Goal: Transaction & Acquisition: Purchase product/service

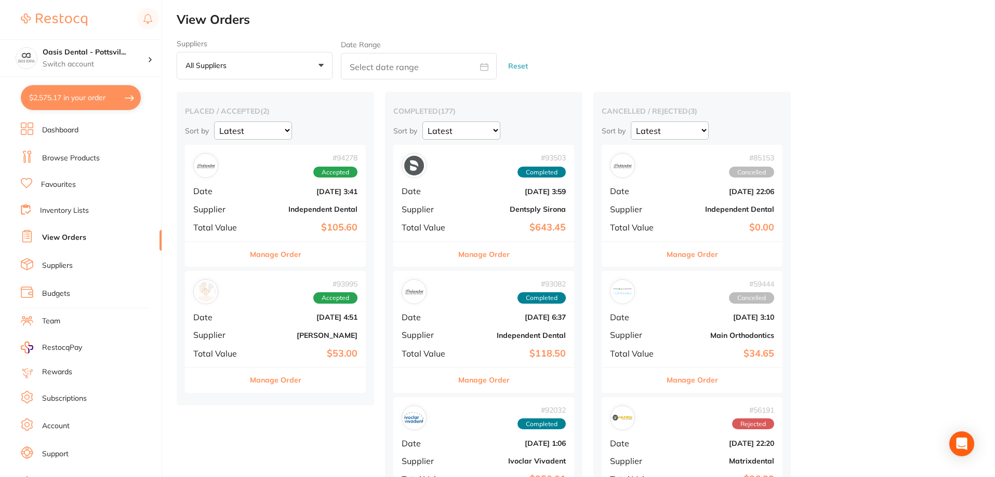
click at [92, 99] on button "$2,575.17 in your order" at bounding box center [81, 97] width 120 height 25
checkbox input "true"
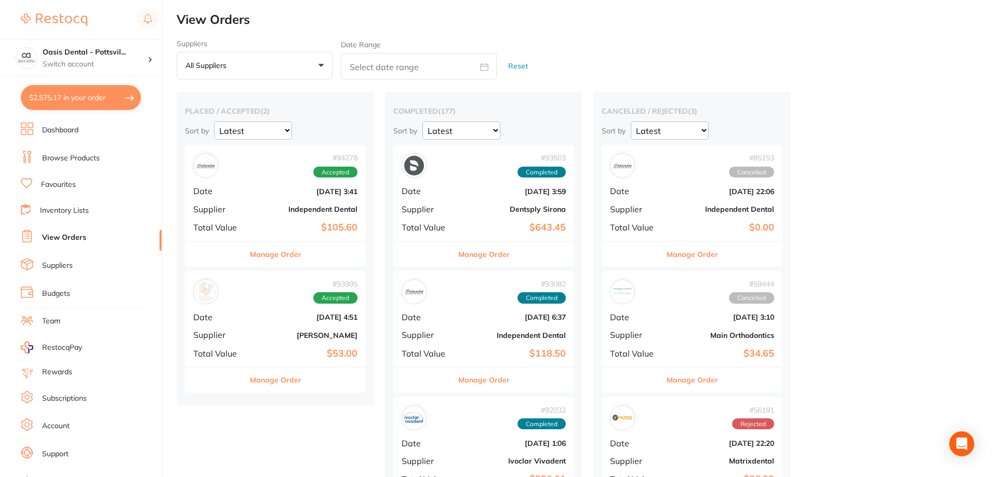
checkbox input "true"
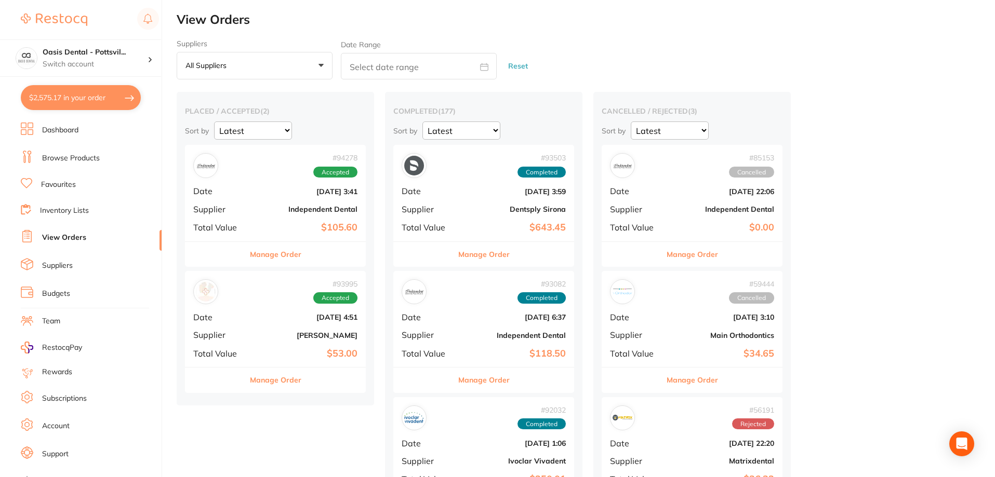
checkbox input "true"
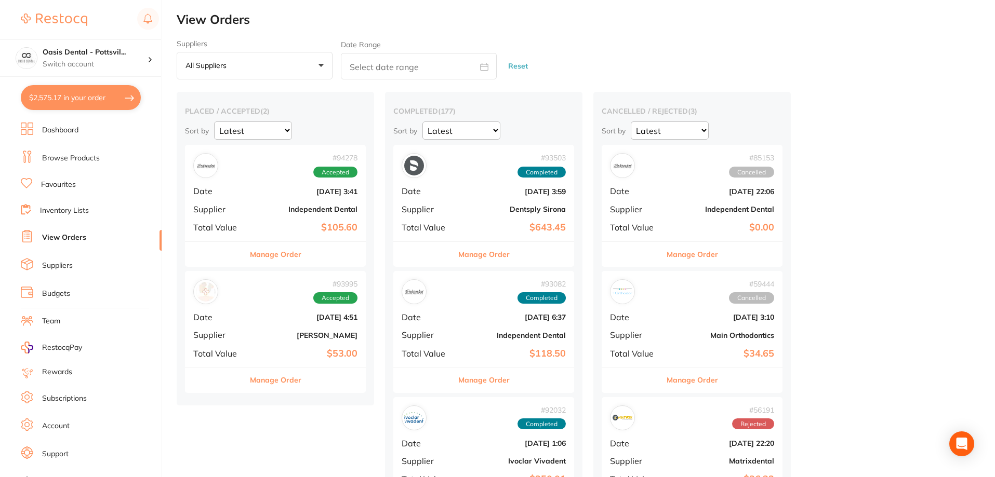
checkbox input "true"
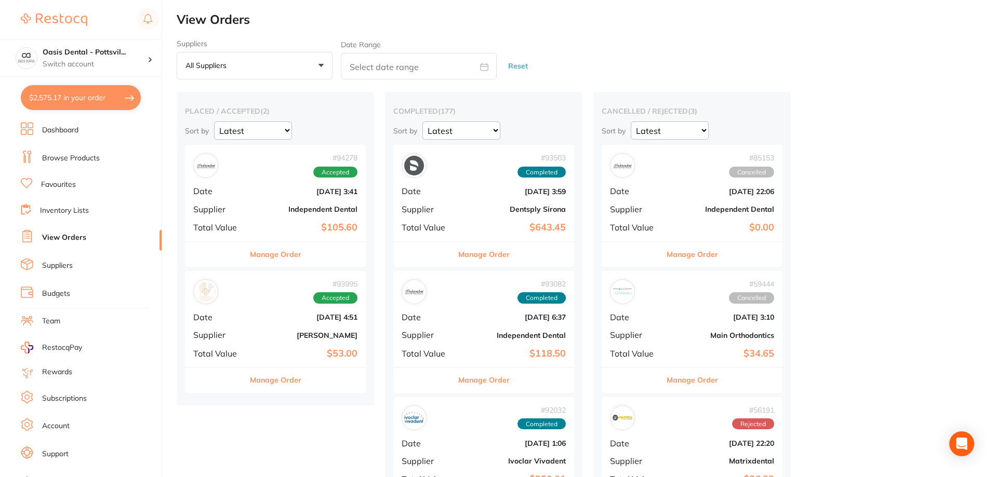
checkbox input "true"
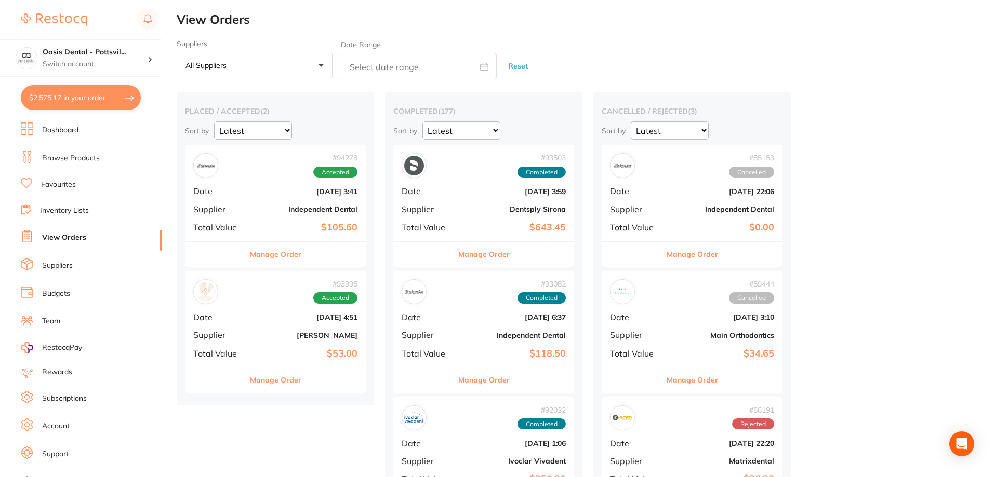
checkbox input "true"
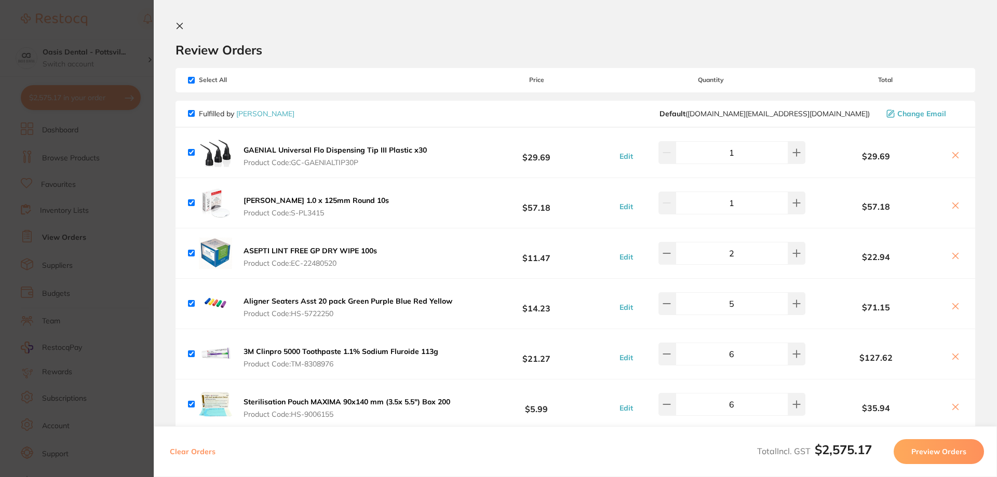
click at [114, 16] on section "Update RRP Set your pre negotiated price for this item. Item Agreed RRP (excl. …" at bounding box center [498, 238] width 997 height 477
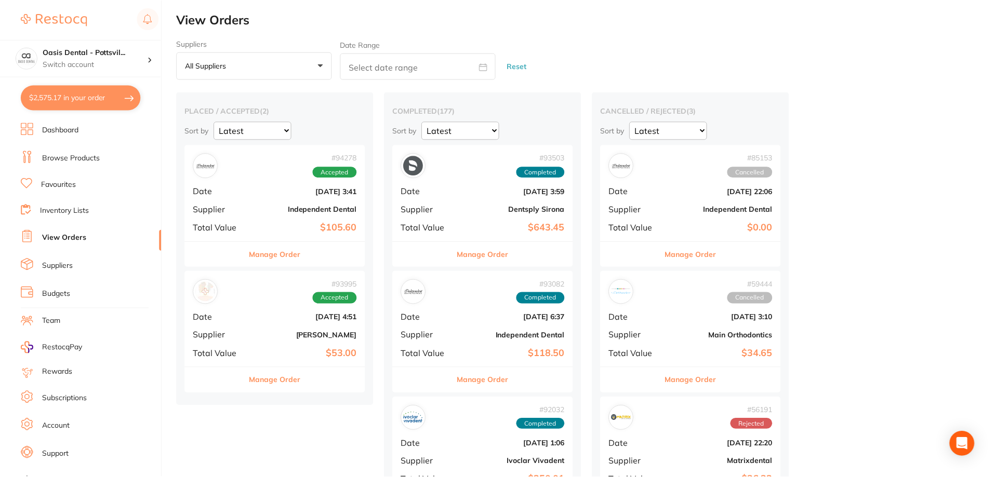
scroll to position [4, 0]
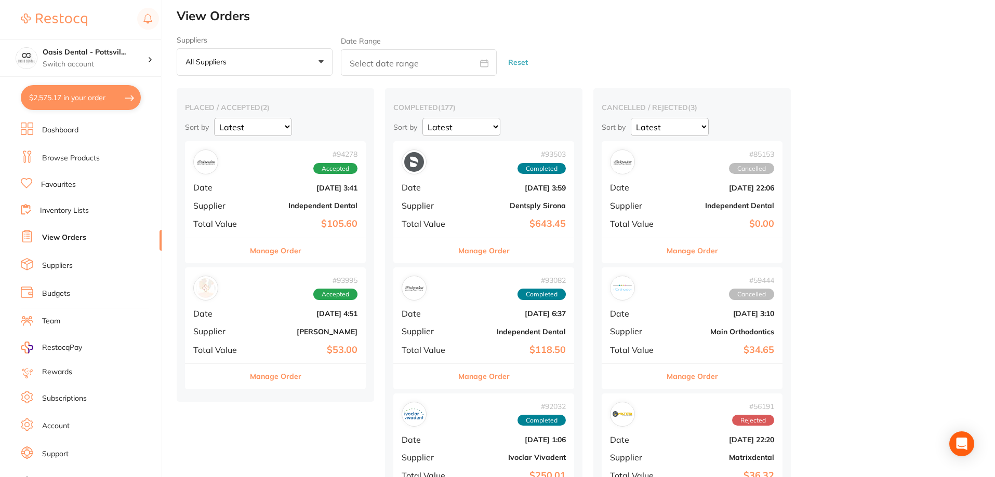
click at [76, 155] on link "Browse Products" at bounding box center [71, 158] width 58 height 10
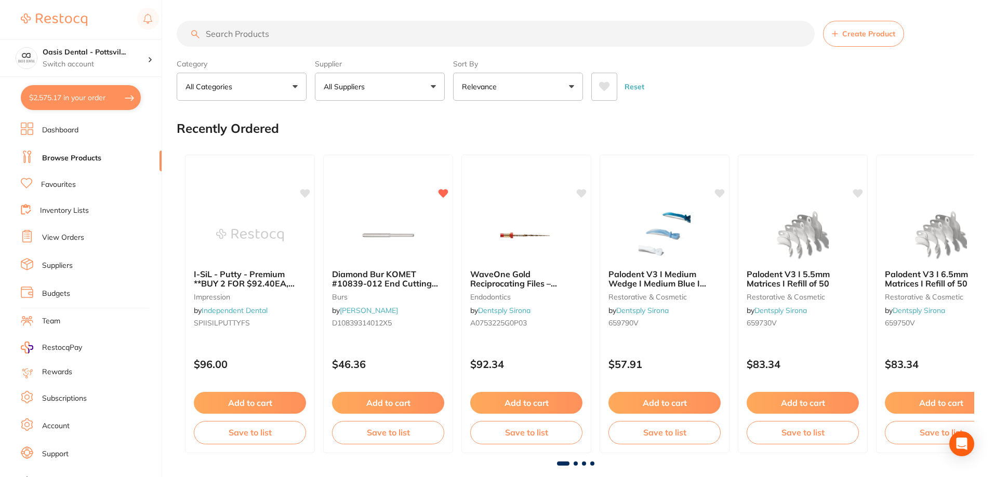
click at [247, 27] on input "search" at bounding box center [496, 34] width 638 height 26
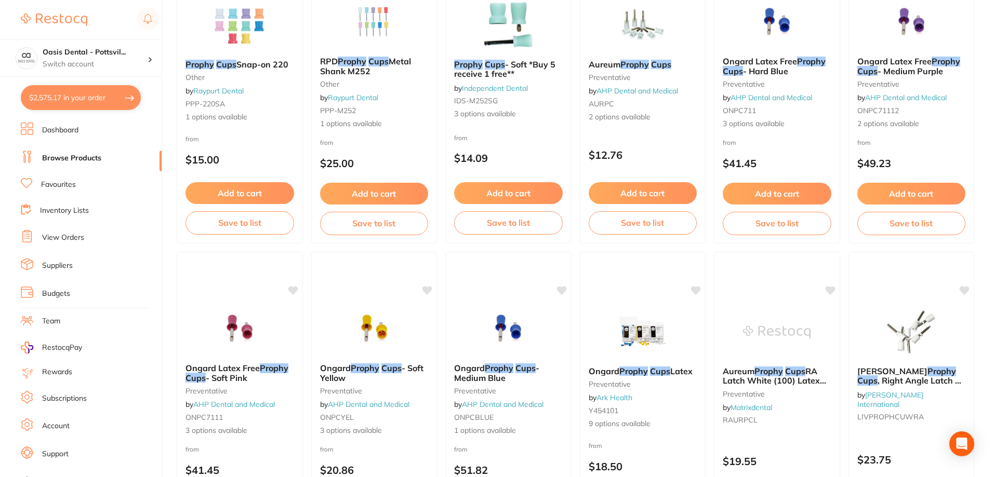
scroll to position [831, 0]
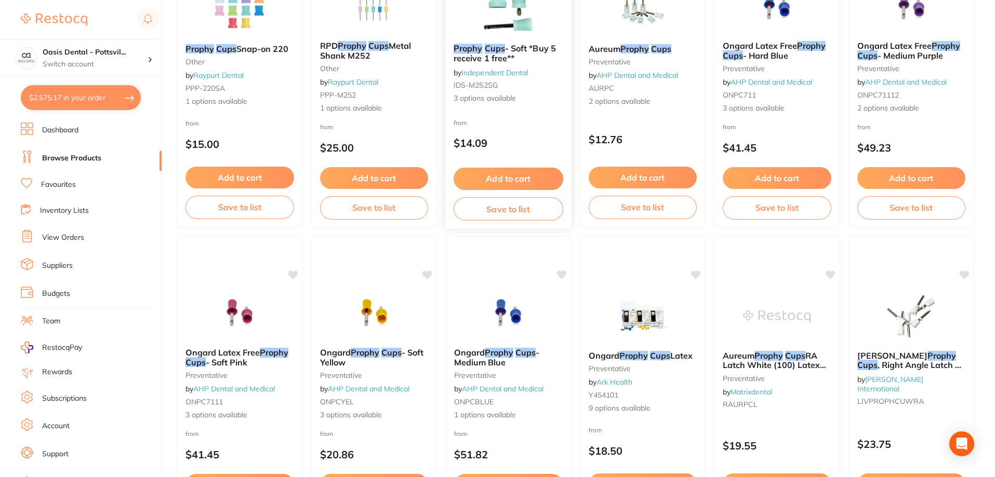
type input "PROPHY CUPS"
click at [506, 175] on button "Add to cart" at bounding box center [508, 179] width 110 height 22
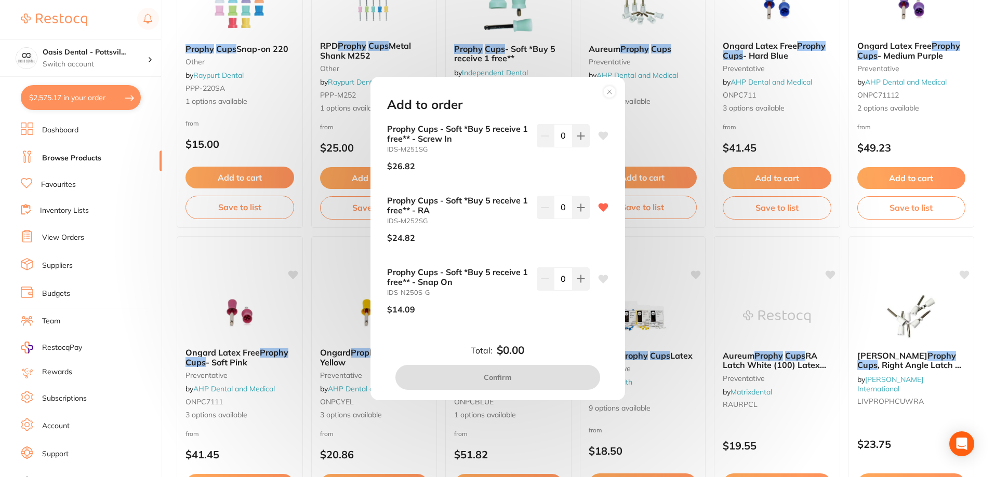
click at [611, 93] on circle at bounding box center [609, 92] width 12 height 12
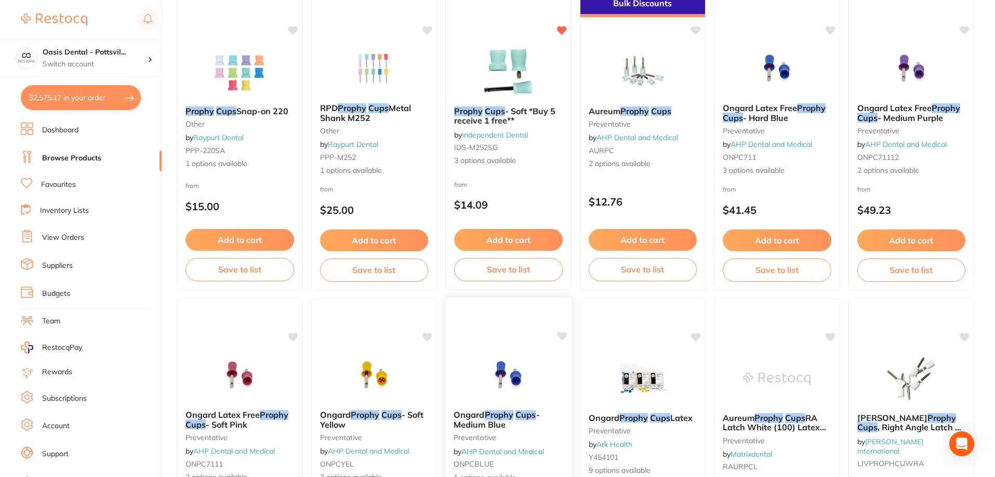
scroll to position [727, 0]
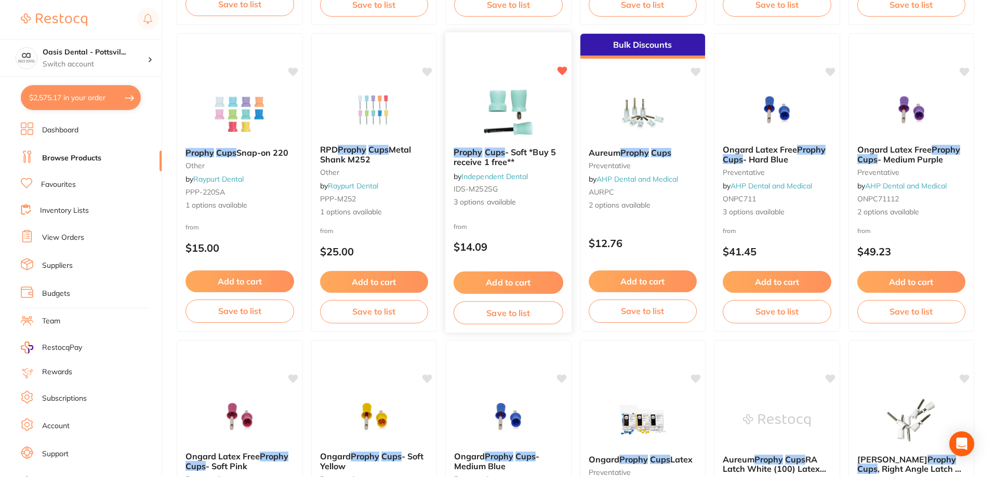
click at [522, 278] on button "Add to cart" at bounding box center [508, 283] width 110 height 22
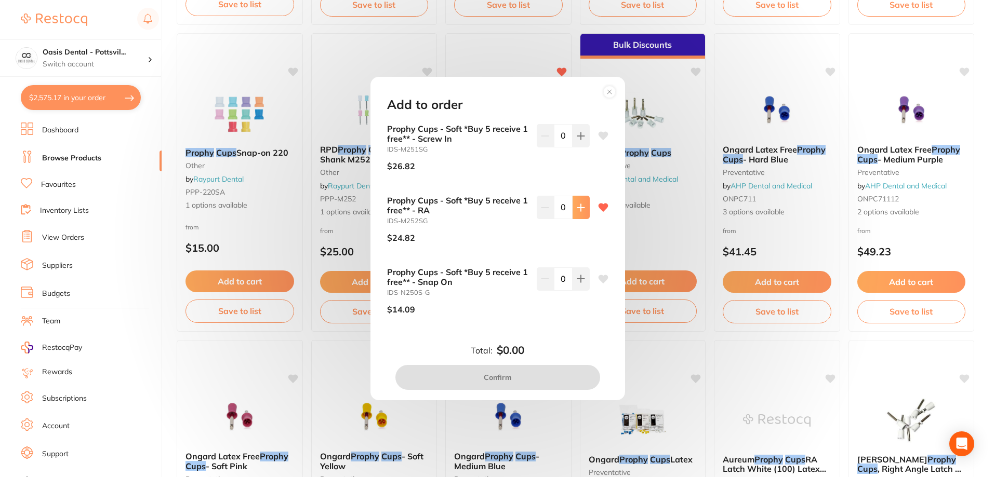
click at [577, 209] on icon at bounding box center [581, 208] width 8 height 8
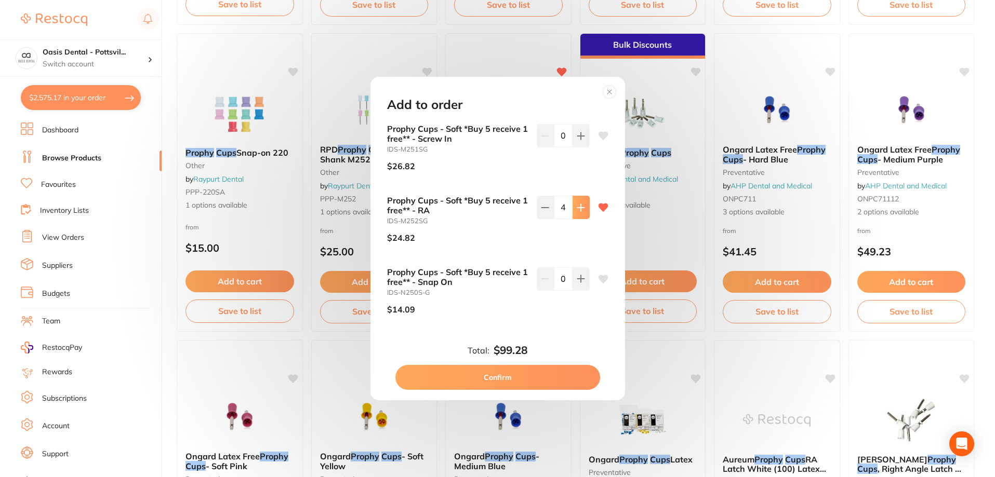
click at [577, 209] on icon at bounding box center [581, 208] width 8 height 8
type input "5"
click at [497, 375] on button "Confirm" at bounding box center [497, 377] width 205 height 25
checkbox input "false"
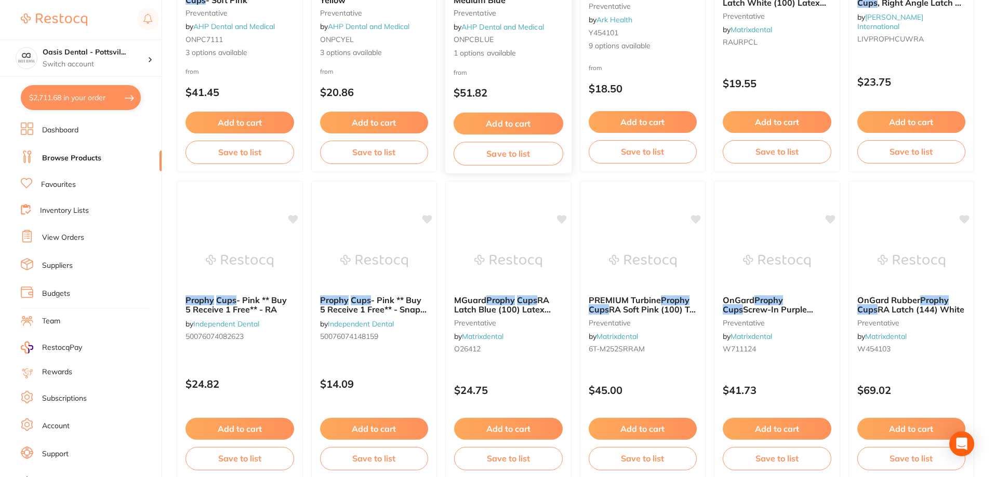
scroll to position [1195, 0]
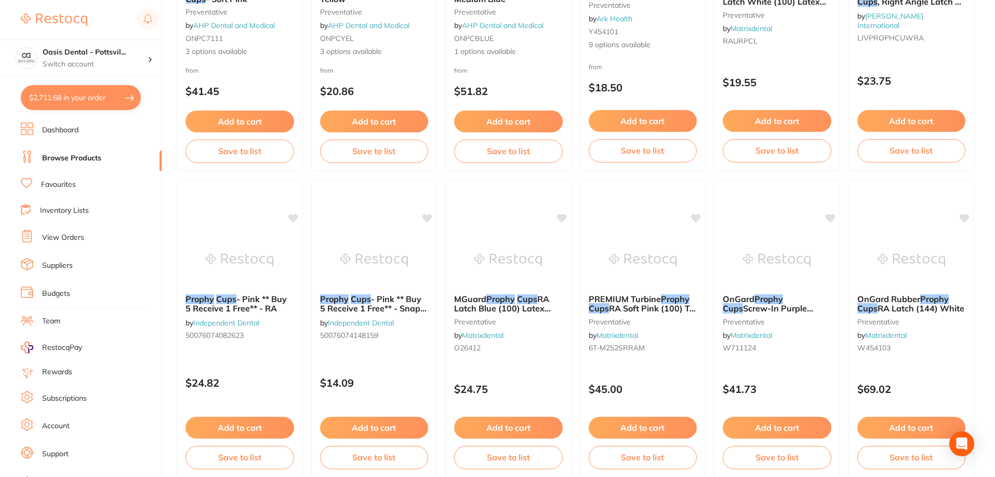
click at [77, 94] on button "$2,711.68 in your order" at bounding box center [81, 97] width 120 height 25
checkbox input "true"
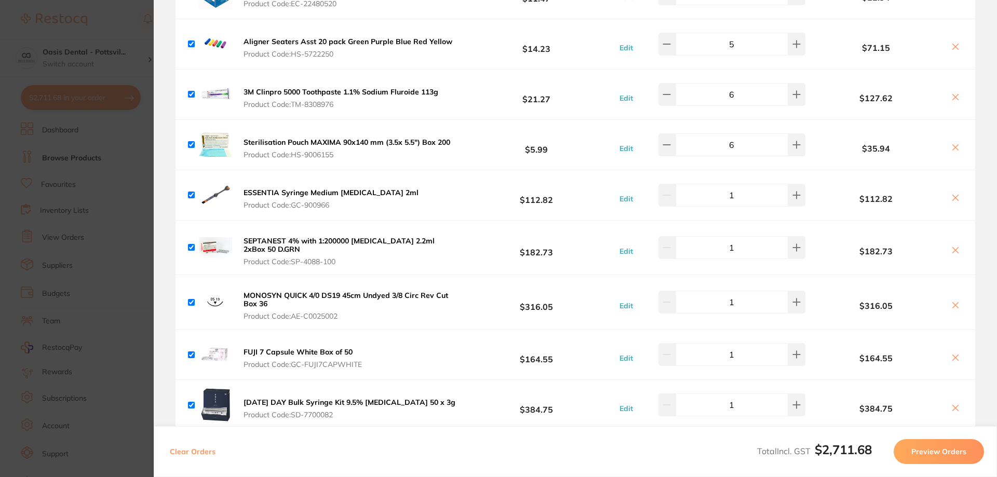
scroll to position [0, 0]
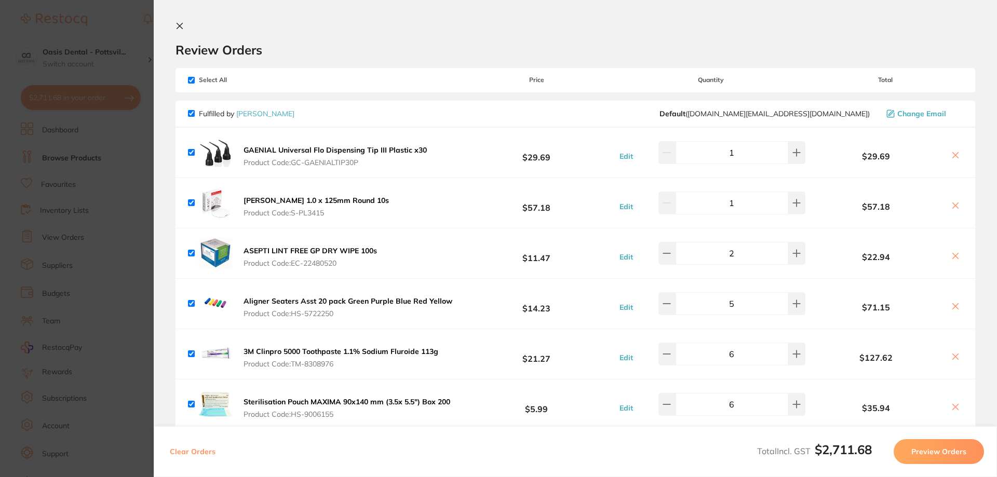
click at [193, 79] on input "checkbox" at bounding box center [191, 80] width 7 height 7
checkbox input "false"
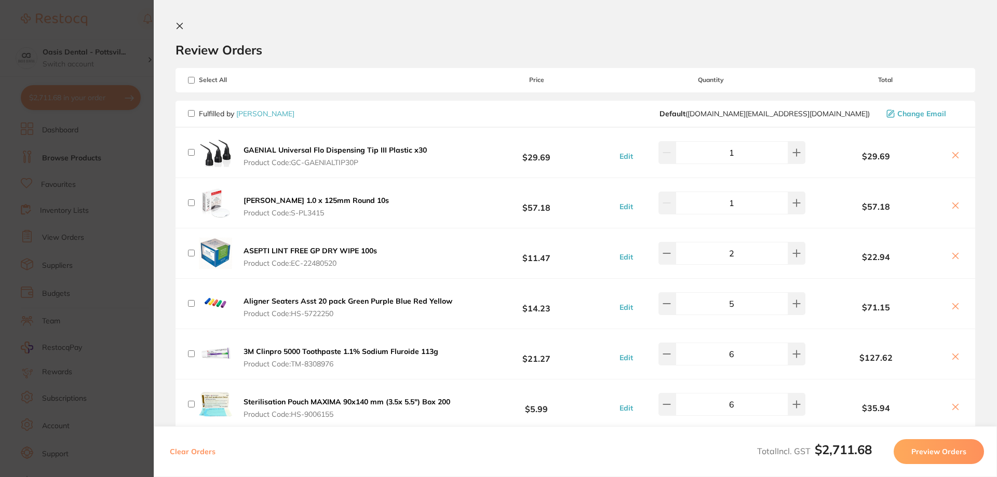
checkbox input "false"
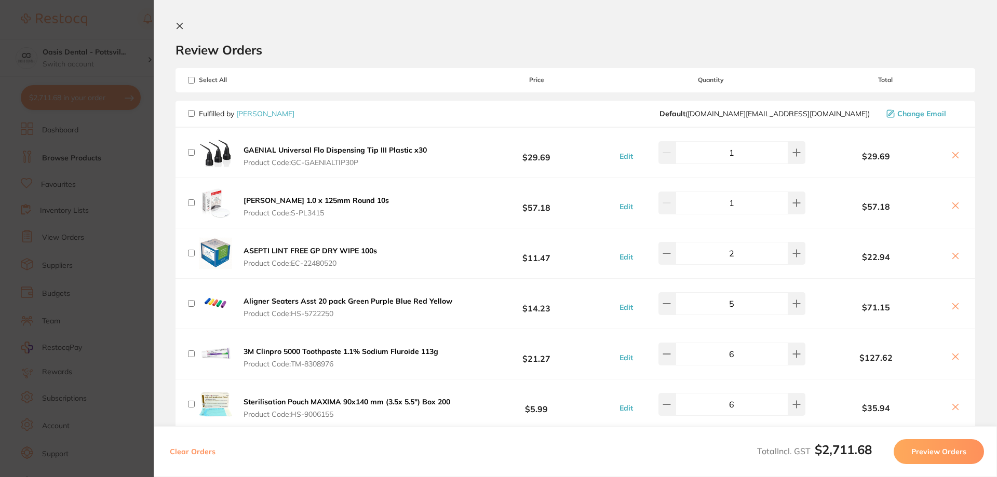
checkbox input "false"
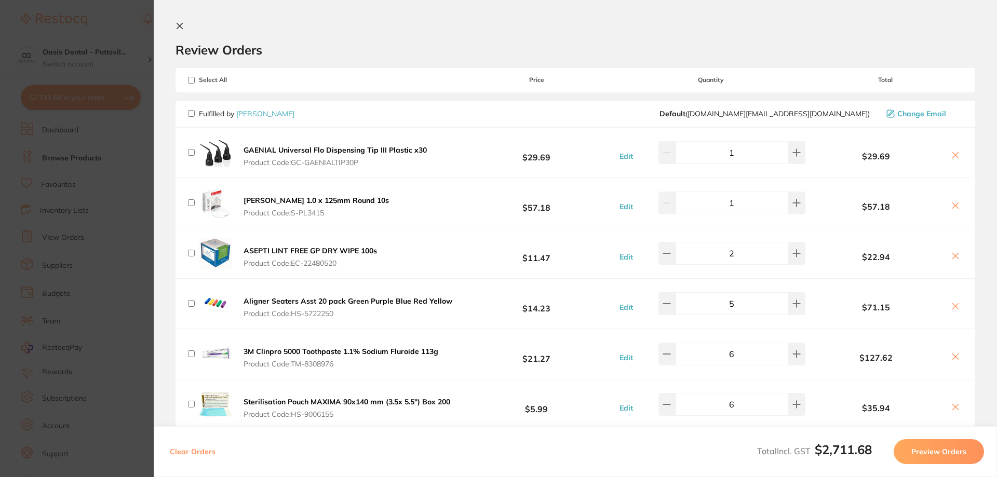
checkbox input "false"
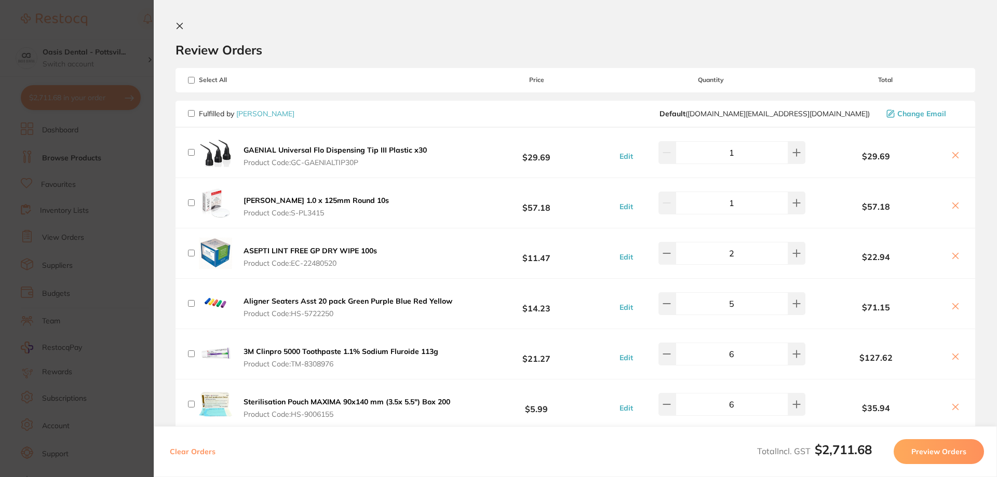
checkbox input "false"
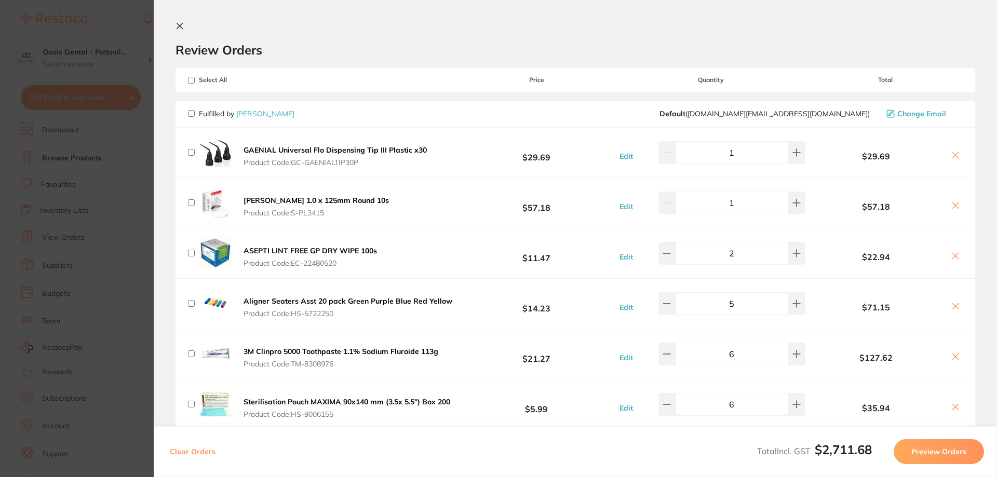
checkbox input "false"
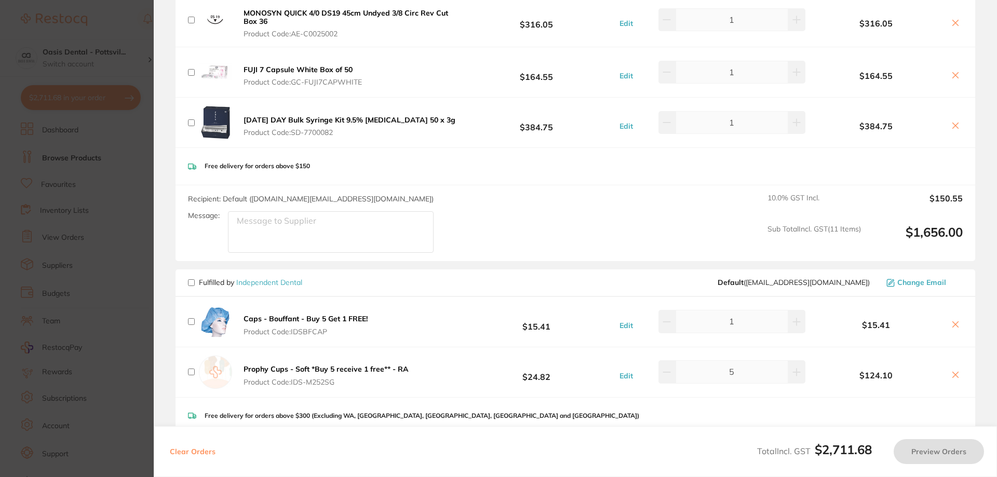
scroll to position [571, 0]
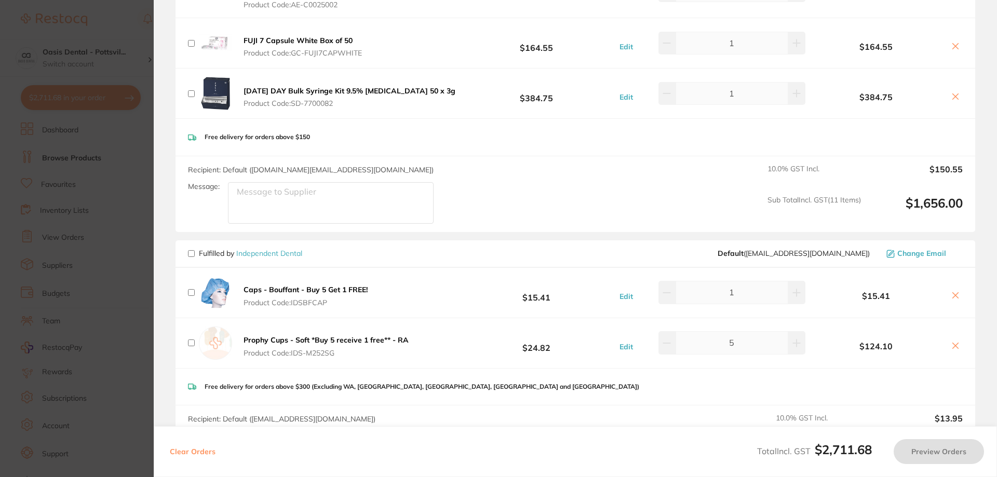
click at [191, 294] on input "checkbox" at bounding box center [191, 292] width 7 height 7
checkbox input "true"
click at [189, 343] on input "checkbox" at bounding box center [191, 343] width 7 height 7
checkbox input "true"
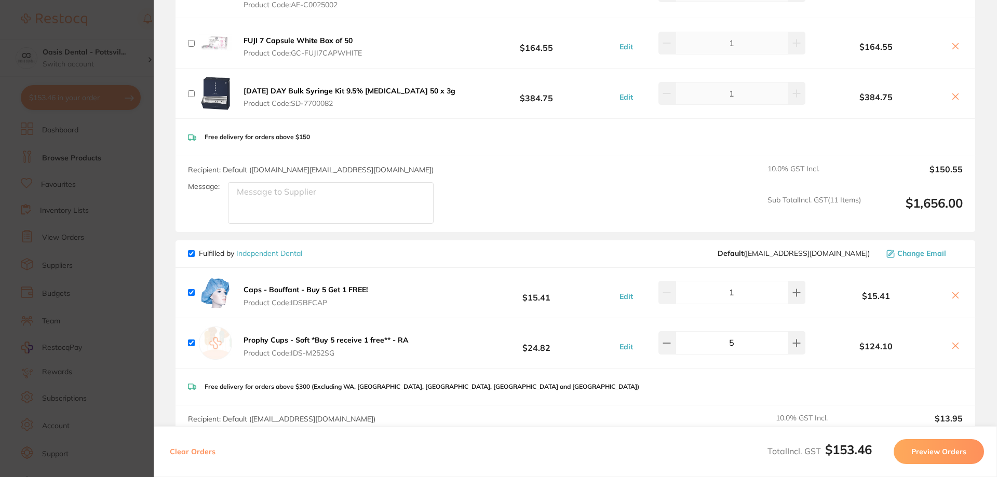
scroll to position [623, 0]
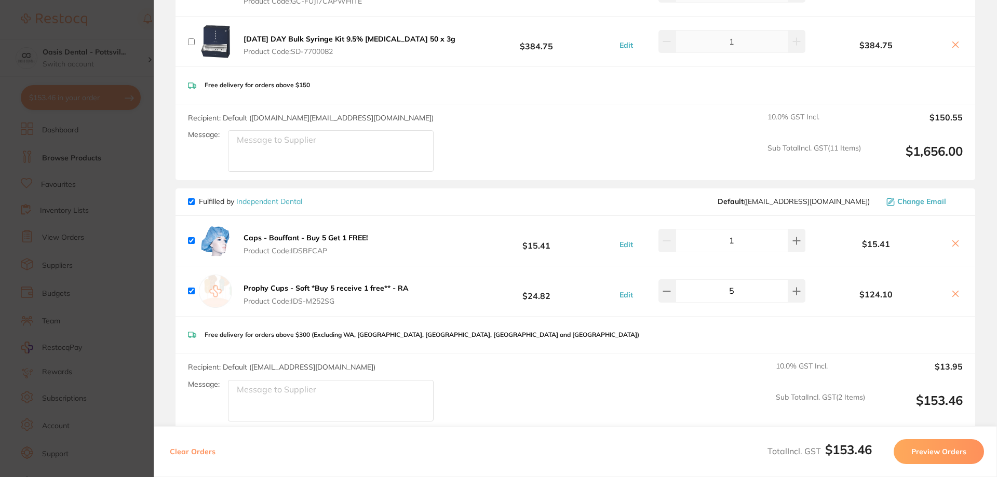
click at [943, 456] on button "Preview Orders" at bounding box center [939, 451] width 90 height 25
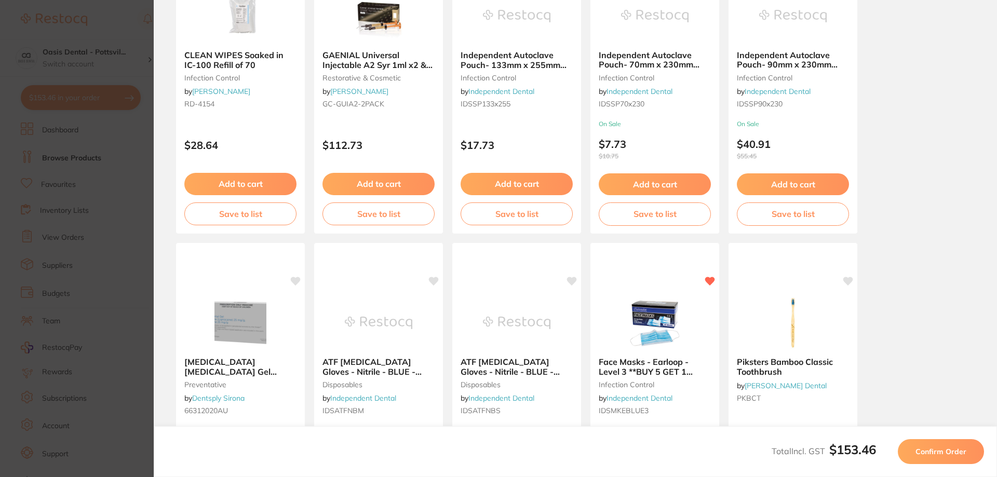
scroll to position [156, 0]
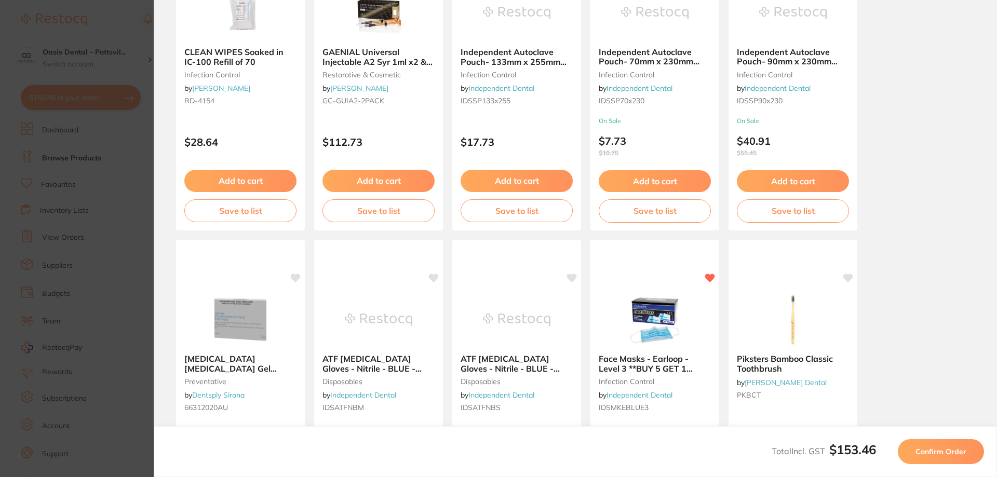
click at [951, 448] on span "Confirm Order" at bounding box center [941, 451] width 51 height 9
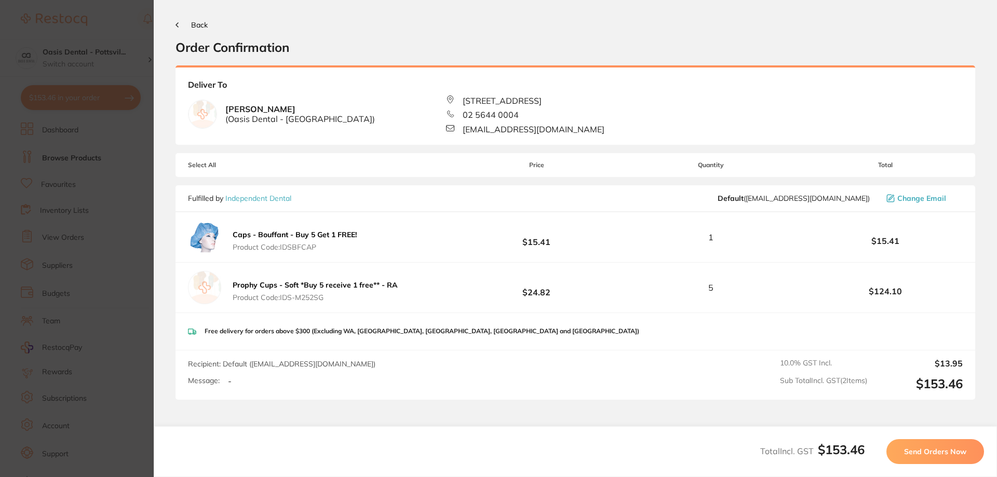
scroll to position [0, 0]
click at [932, 454] on span "Send Orders Now" at bounding box center [935, 451] width 62 height 9
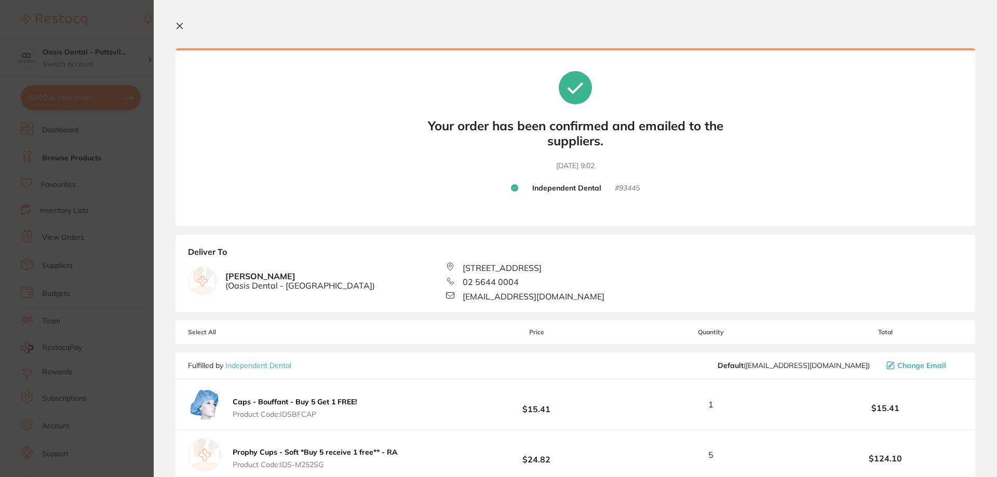
click at [180, 28] on icon at bounding box center [180, 26] width 8 height 8
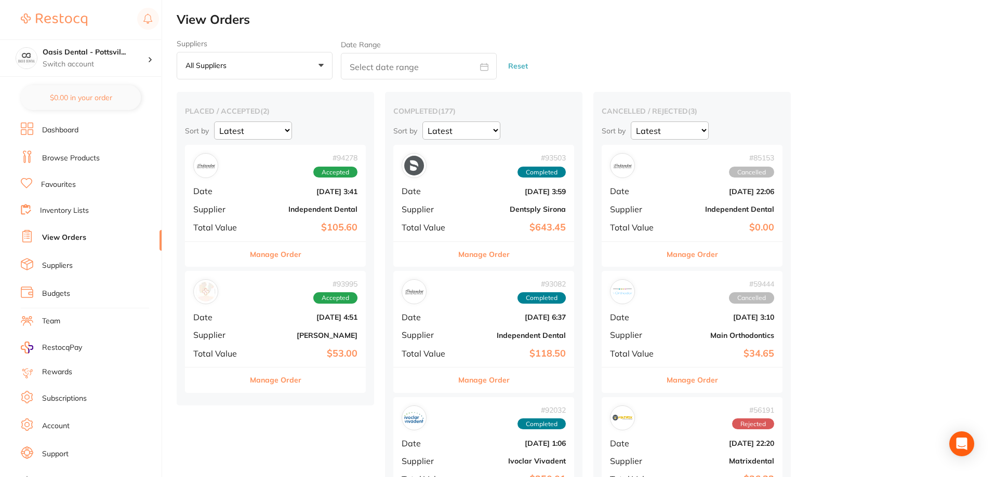
checkbox input "false"
